Goal: Task Accomplishment & Management: Manage account settings

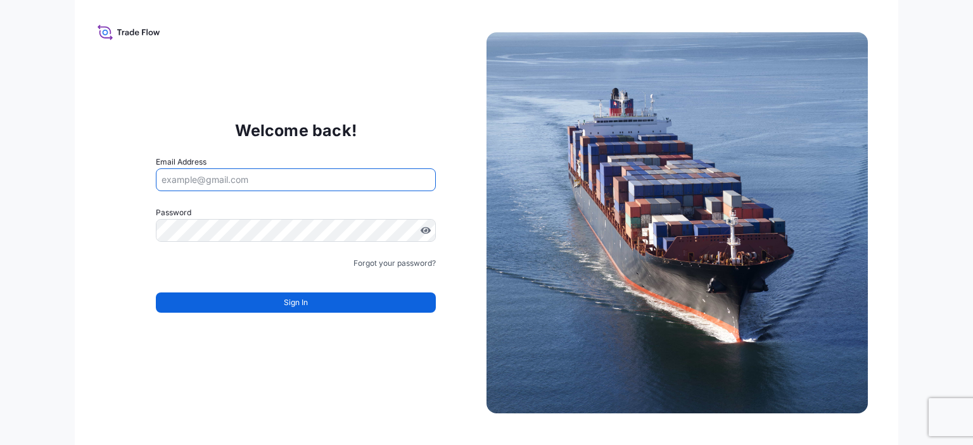
click at [192, 178] on input "Email Address" at bounding box center [296, 180] width 280 height 23
click at [231, 186] on input "maryteo" at bounding box center [296, 180] width 280 height 23
type input "m"
paste input "[PERSON_NAME][EMAIL_ADDRESS][DOMAIN_NAME]"
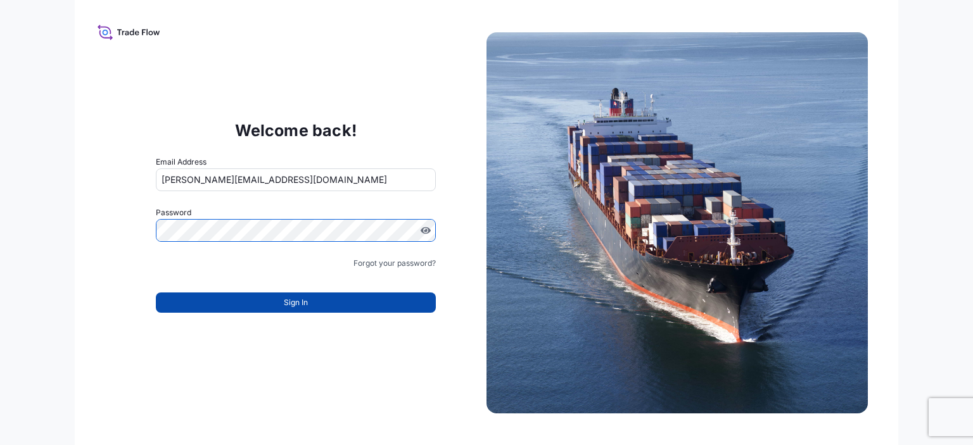
click at [297, 302] on span "Sign In" at bounding box center [296, 303] width 24 height 13
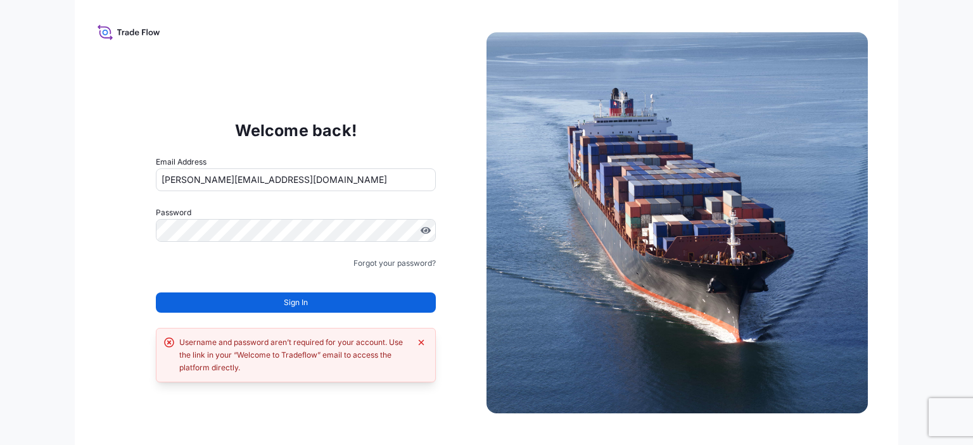
click at [302, 301] on span "Sign In" at bounding box center [296, 303] width 24 height 13
click at [183, 179] on input "[PERSON_NAME][EMAIL_ADDRESS][DOMAIN_NAME]" at bounding box center [296, 180] width 280 height 23
click at [183, 179] on input "[EMAIL_ADDRESS][DOMAIN_NAME]" at bounding box center [296, 180] width 280 height 23
type input "[PERSON_NAME][EMAIL_ADDRESS][DOMAIN_NAME]"
click at [297, 297] on span "Sign In" at bounding box center [296, 303] width 24 height 13
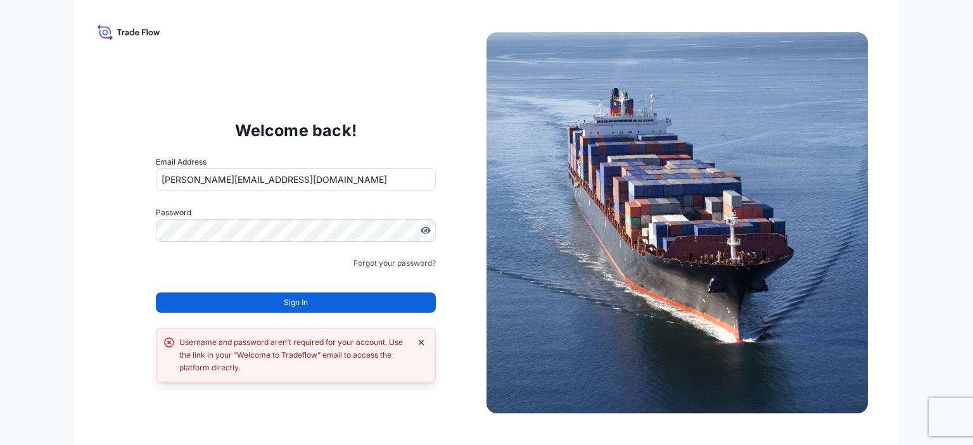
click at [425, 342] on icon "Dismiss error" at bounding box center [421, 343] width 10 height 10
